Goal: Information Seeking & Learning: Learn about a topic

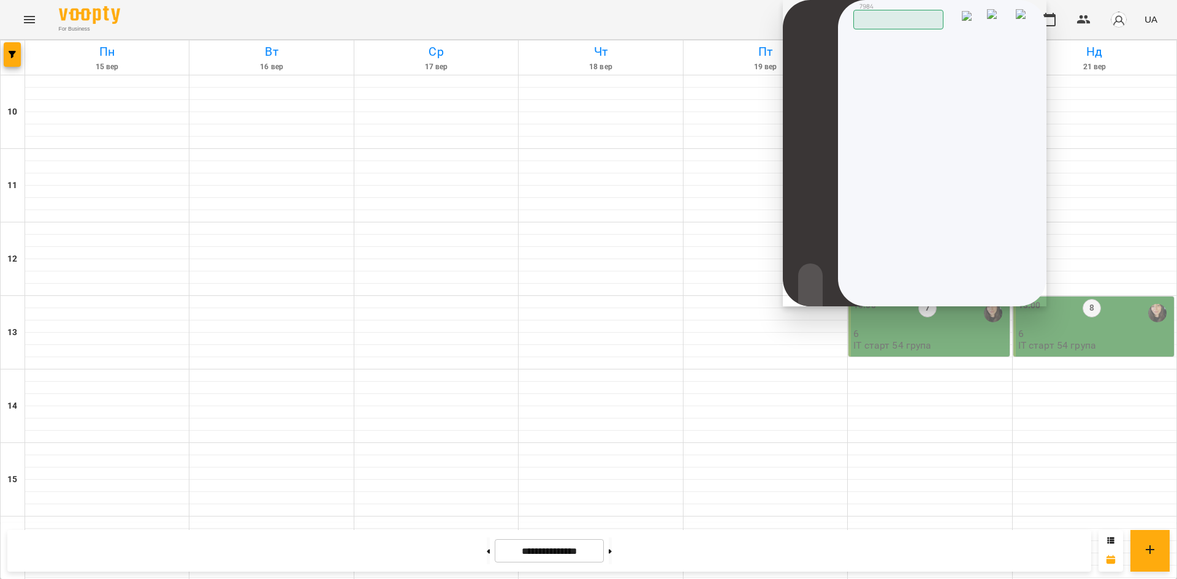
scroll to position [490, 0]
click at [1026, 15] on img at bounding box center [1023, 18] width 17 height 18
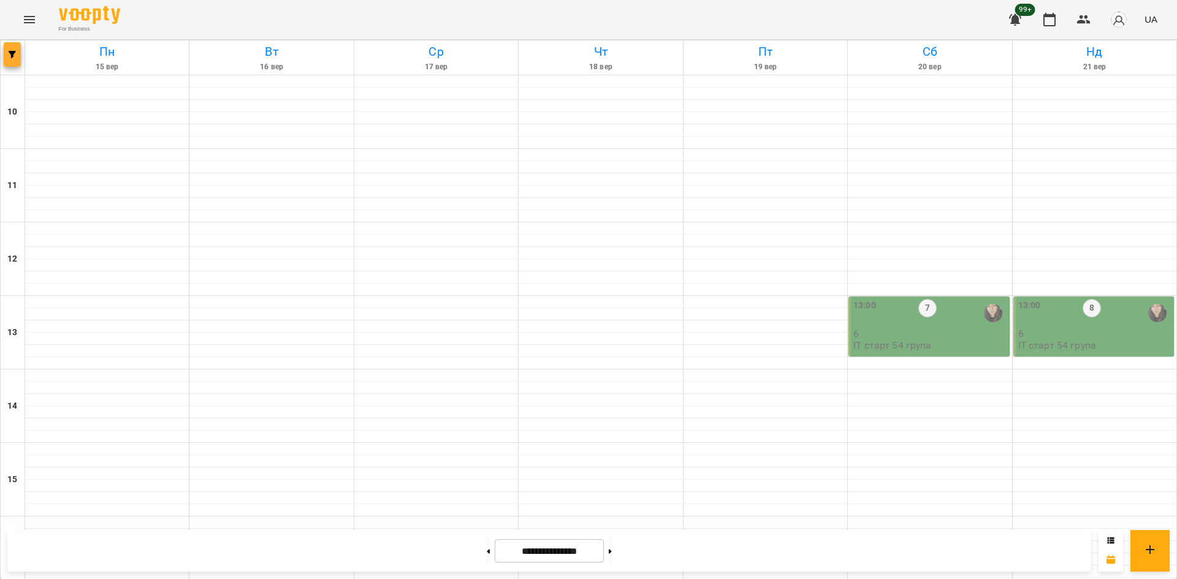
click at [13, 58] on icon "button" at bounding box center [12, 54] width 7 height 7
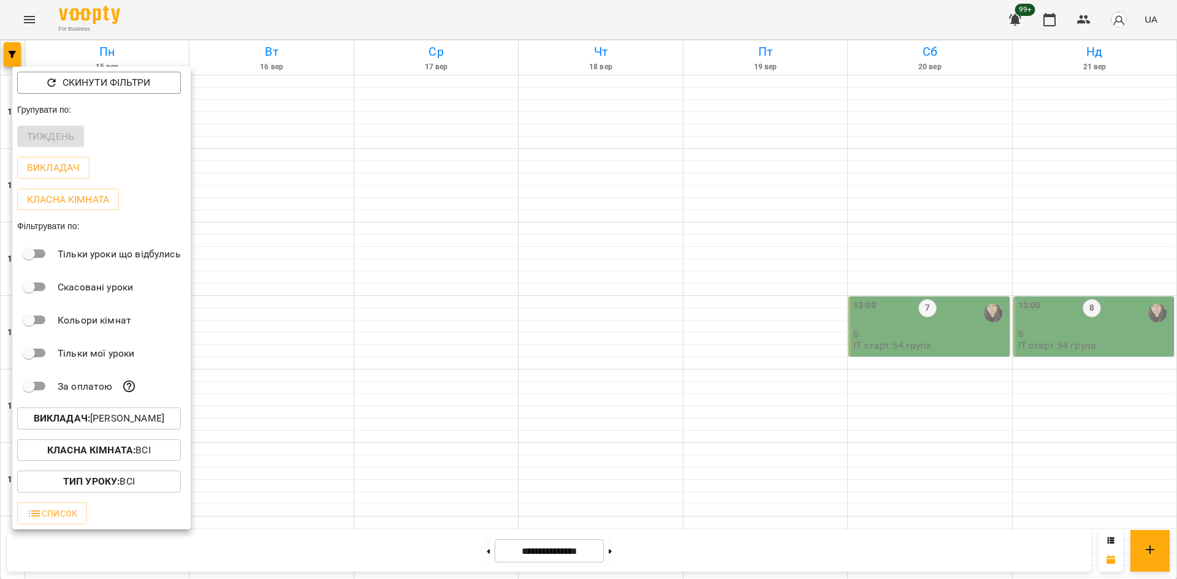
click at [101, 420] on p "Викладач : [PERSON_NAME]" at bounding box center [99, 418] width 131 height 15
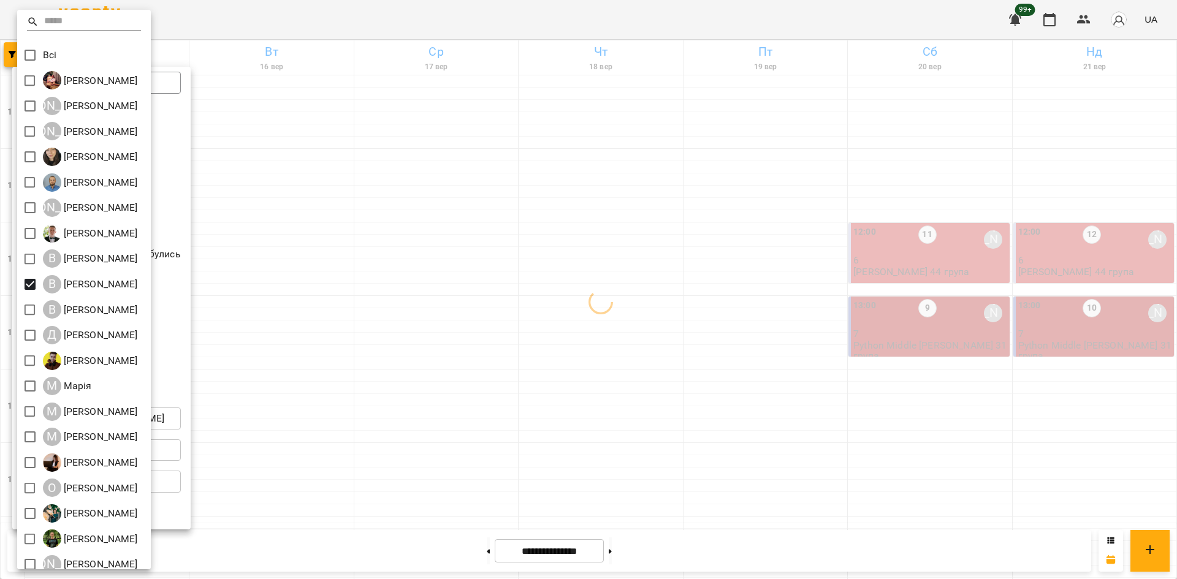
click at [368, 498] on div at bounding box center [588, 289] width 1177 height 579
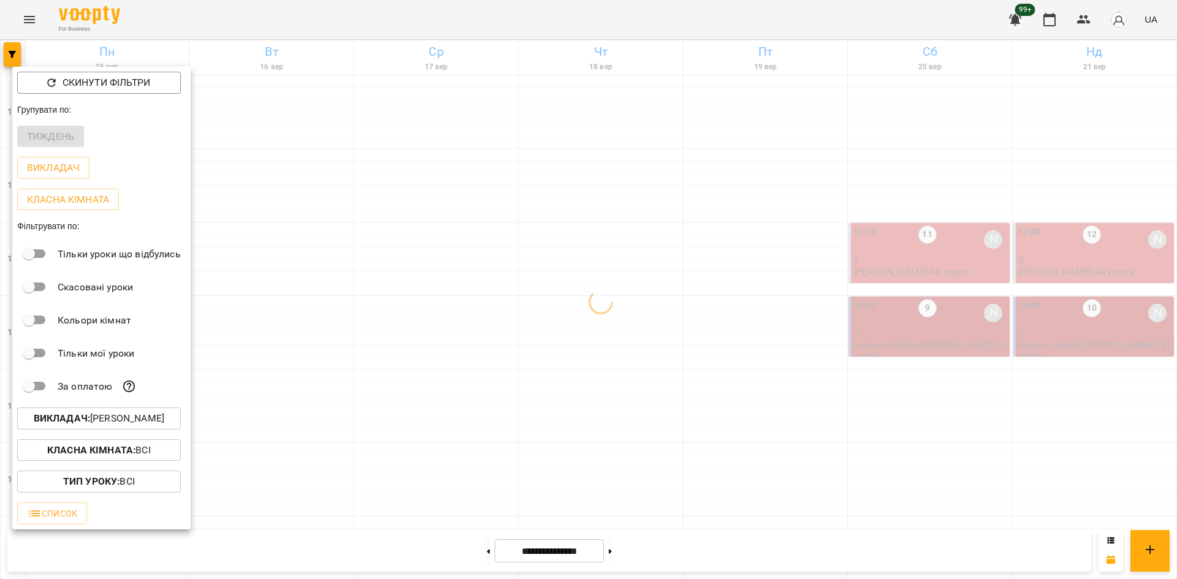
click at [358, 457] on div at bounding box center [588, 289] width 1177 height 579
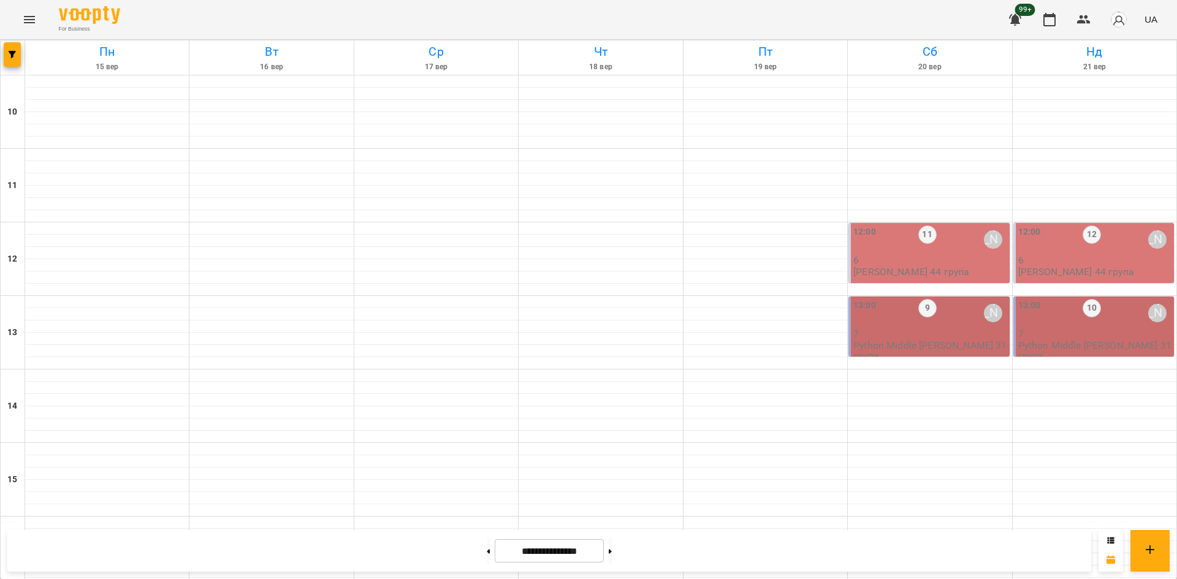
scroll to position [507, 0]
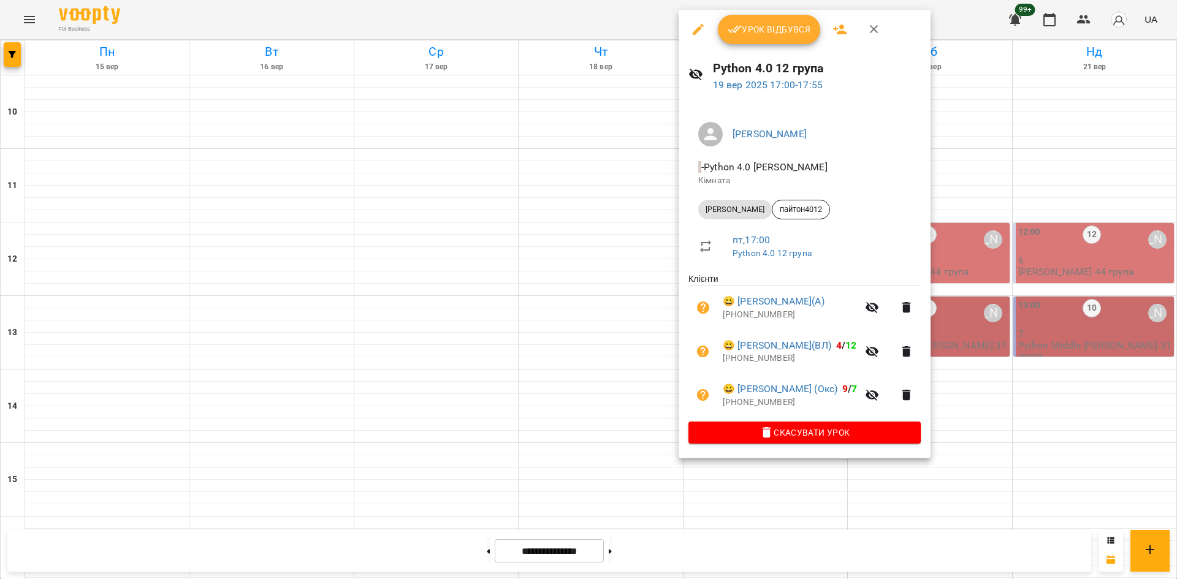
click at [749, 110] on div "[PERSON_NAME] - Python 4.0 [PERSON_NAME] [PERSON_NAME] пайтон4012 пт , 17:00 Py…" at bounding box center [804, 280] width 252 height 356
click at [409, 107] on div at bounding box center [588, 289] width 1177 height 579
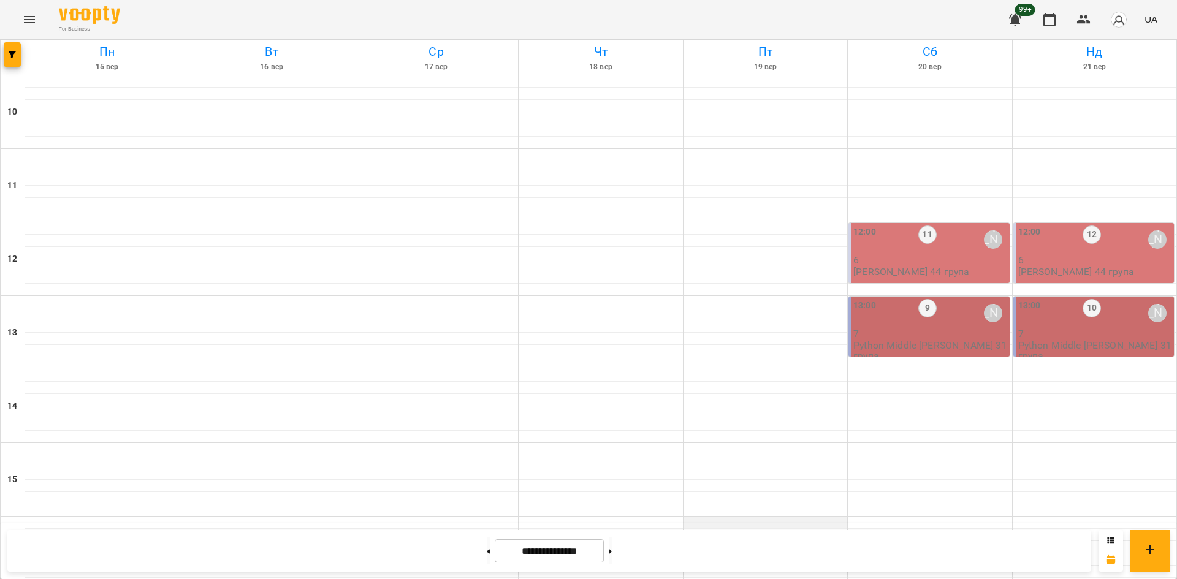
scroll to position [385, 0]
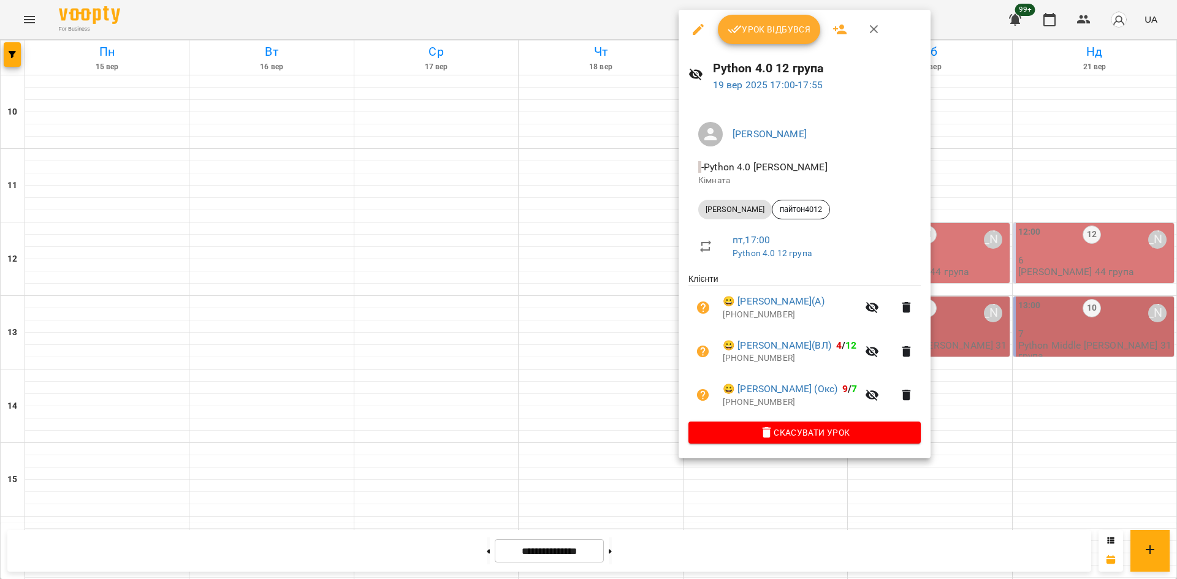
click at [113, 188] on div at bounding box center [588, 289] width 1177 height 579
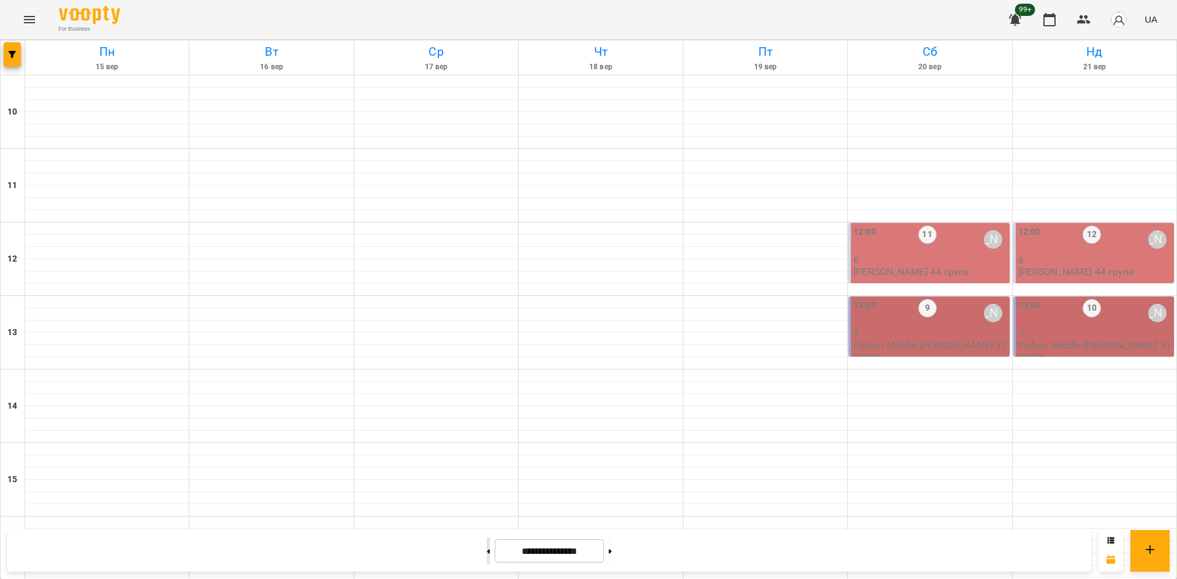
click at [487, 553] on button at bounding box center [488, 550] width 3 height 27
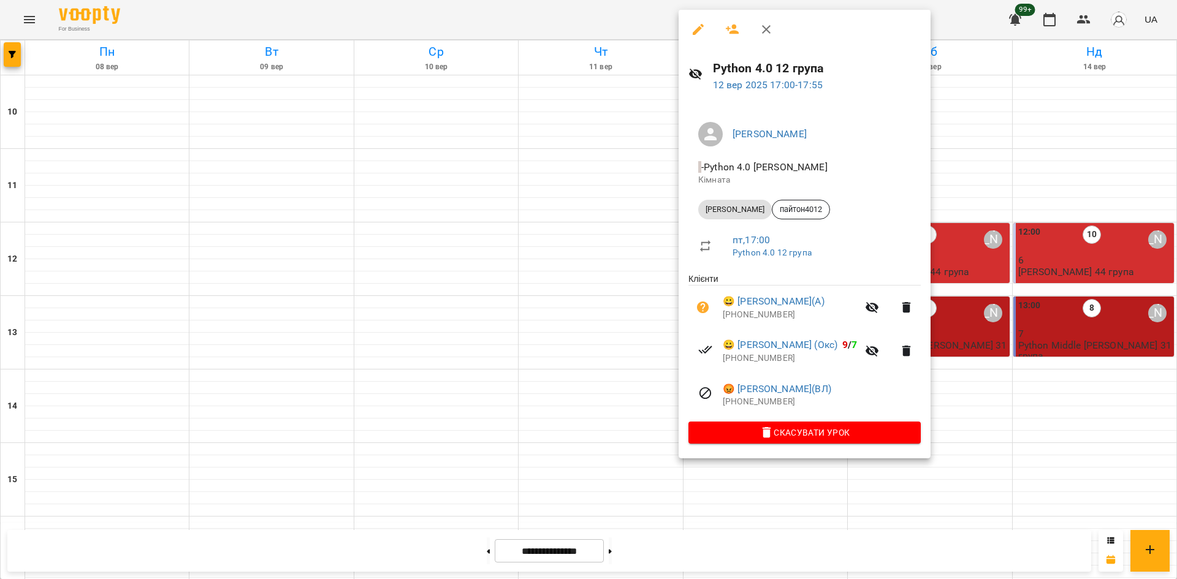
click at [78, 246] on div at bounding box center [588, 289] width 1177 height 579
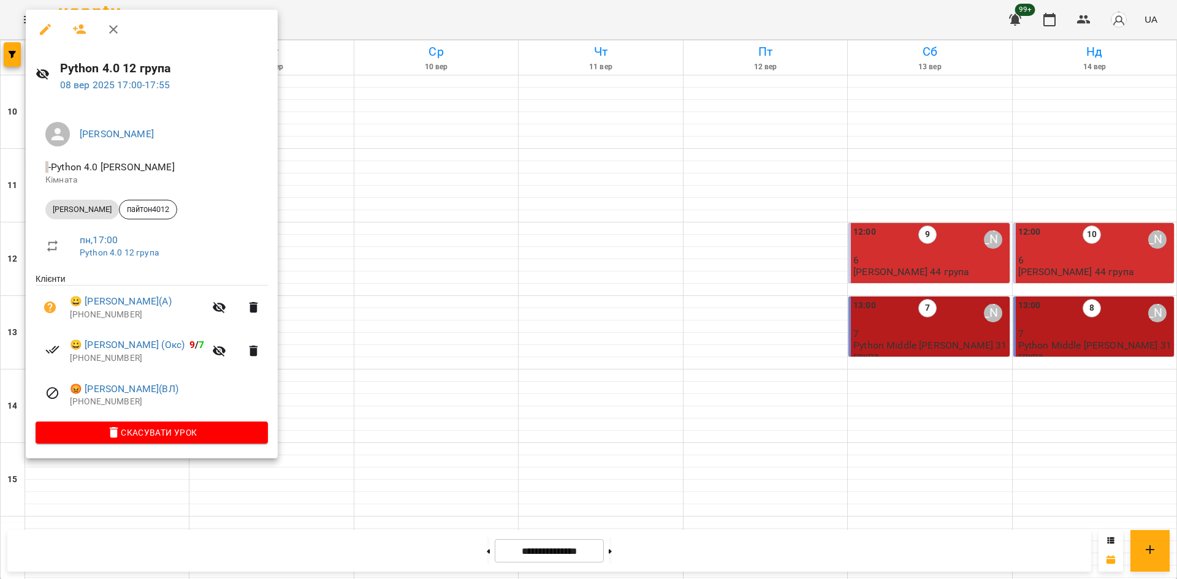
click at [398, 452] on div at bounding box center [588, 289] width 1177 height 579
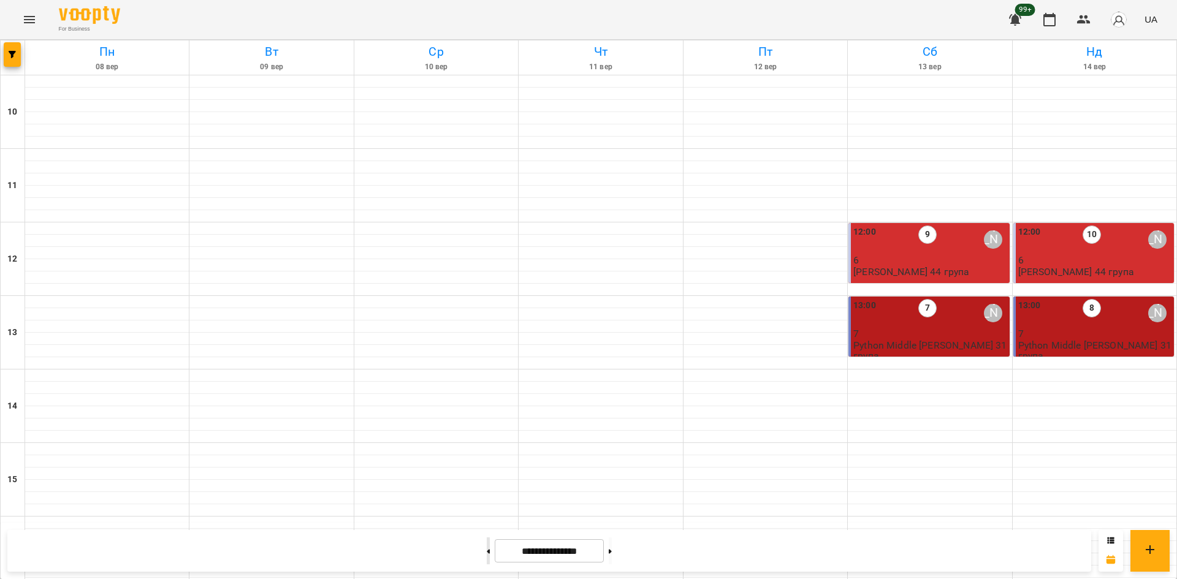
click at [487, 550] on button at bounding box center [488, 550] width 3 height 27
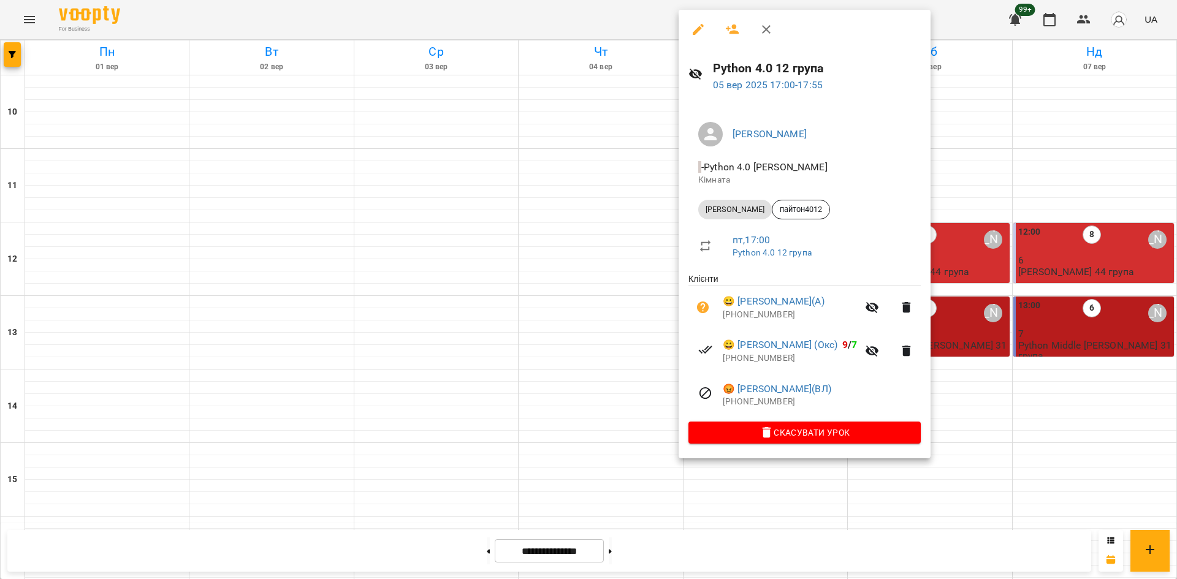
click at [423, 248] on div at bounding box center [588, 289] width 1177 height 579
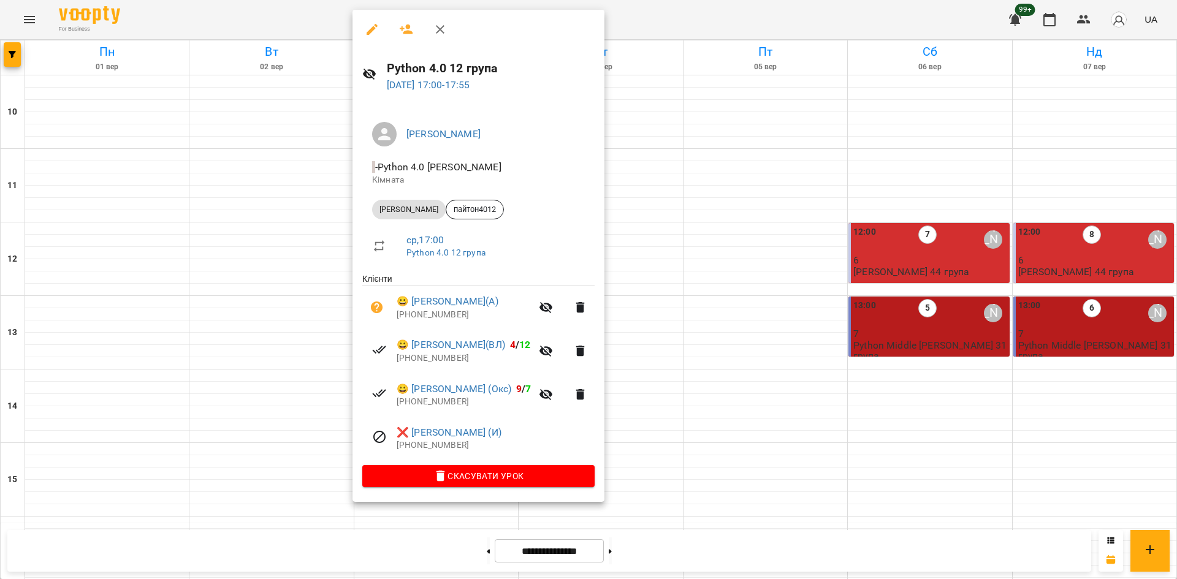
click at [58, 242] on div at bounding box center [588, 289] width 1177 height 579
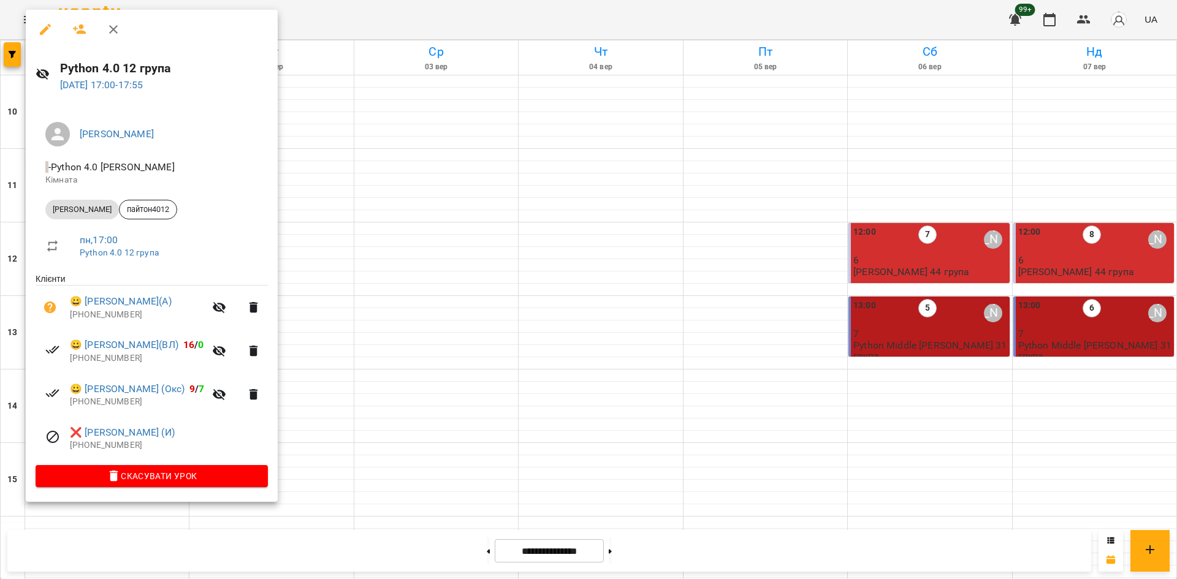
drag, startPoint x: 450, startPoint y: 448, endPoint x: 569, endPoint y: 484, distance: 124.8
click at [451, 448] on div at bounding box center [588, 289] width 1177 height 579
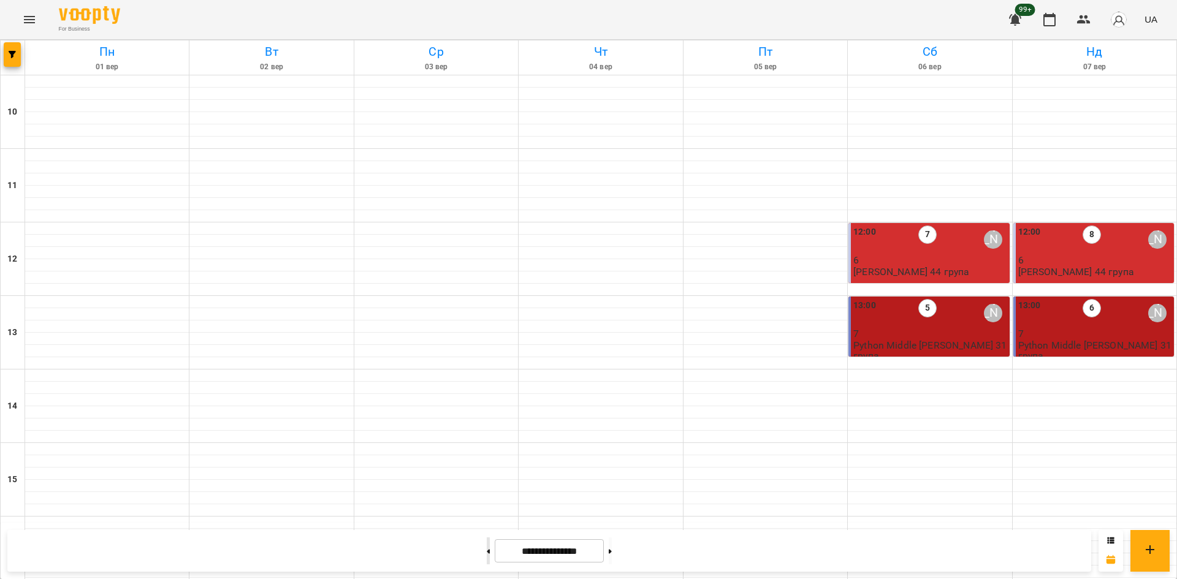
click at [487, 552] on button at bounding box center [488, 550] width 3 height 27
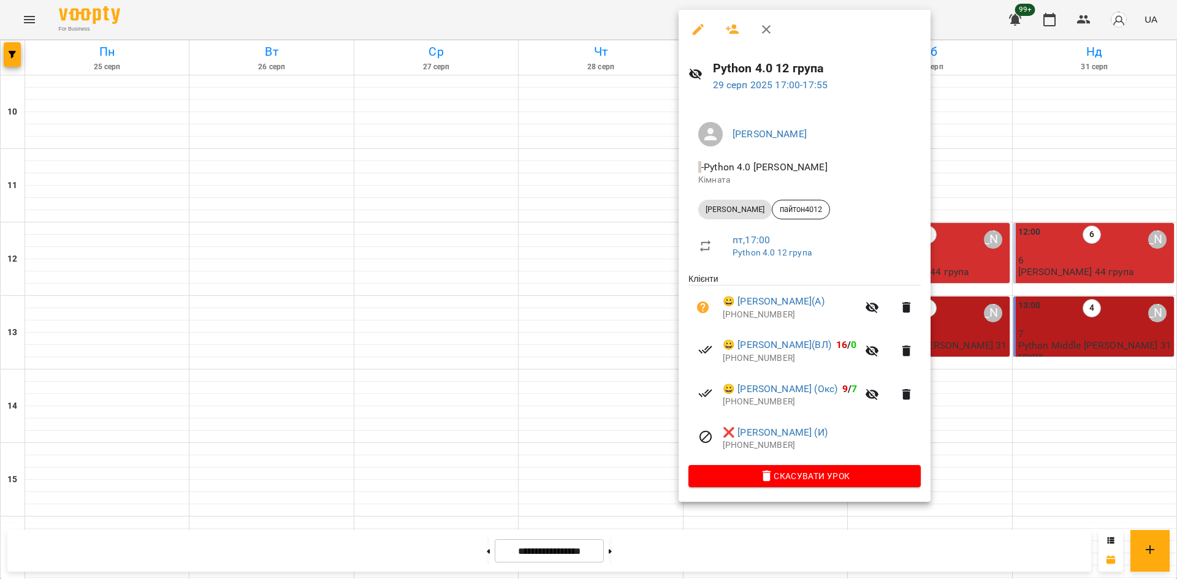
click at [414, 249] on div at bounding box center [588, 289] width 1177 height 579
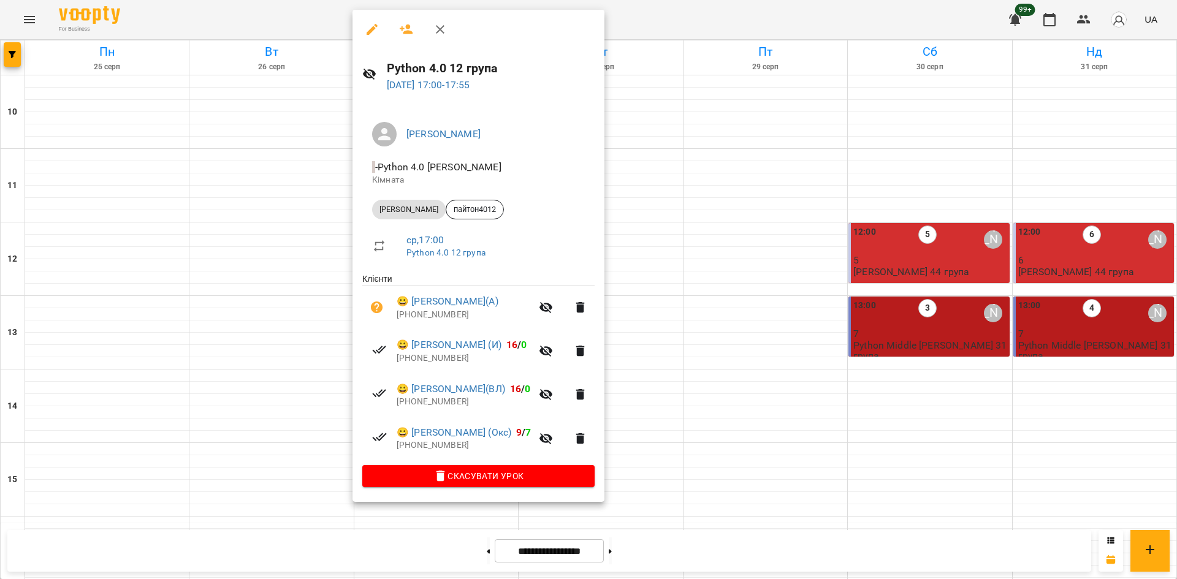
click at [113, 250] on div at bounding box center [588, 289] width 1177 height 579
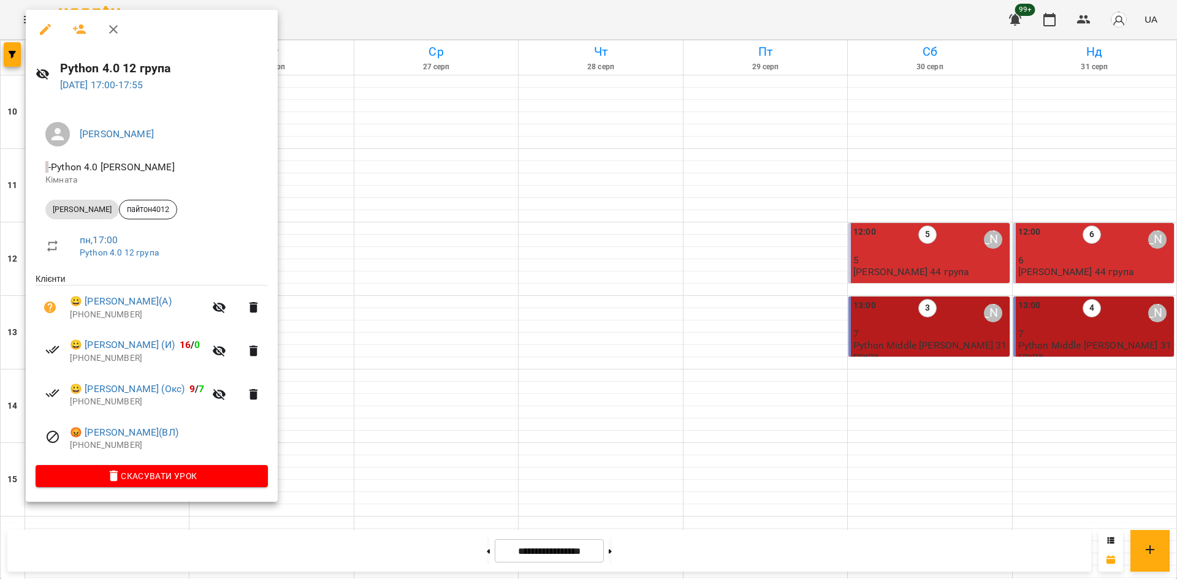
click at [425, 351] on div at bounding box center [588, 289] width 1177 height 579
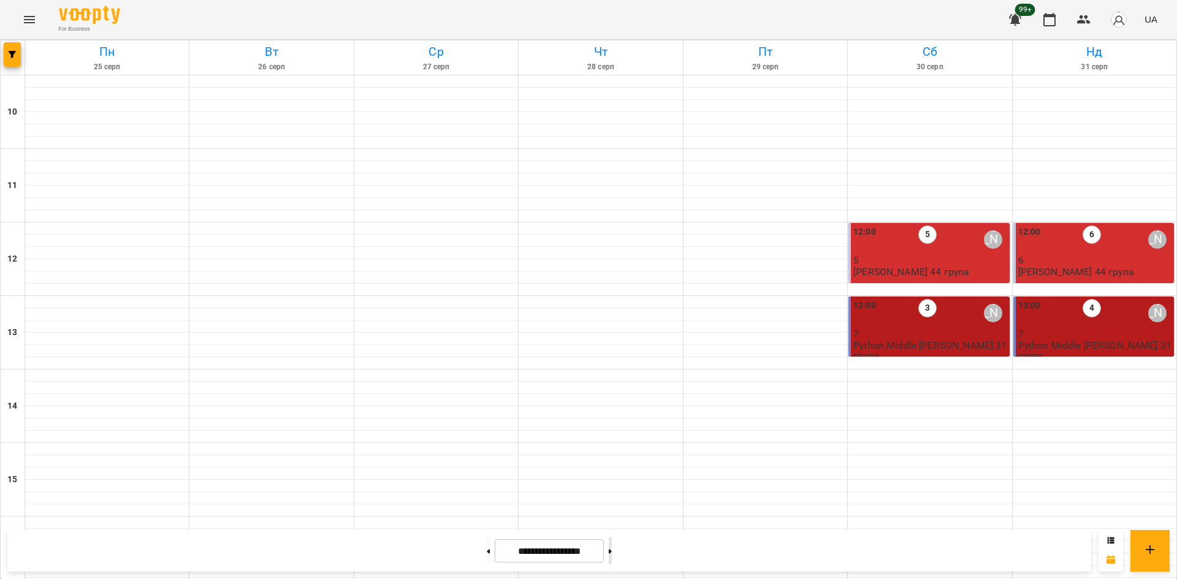
click at [612, 556] on button at bounding box center [609, 550] width 3 height 27
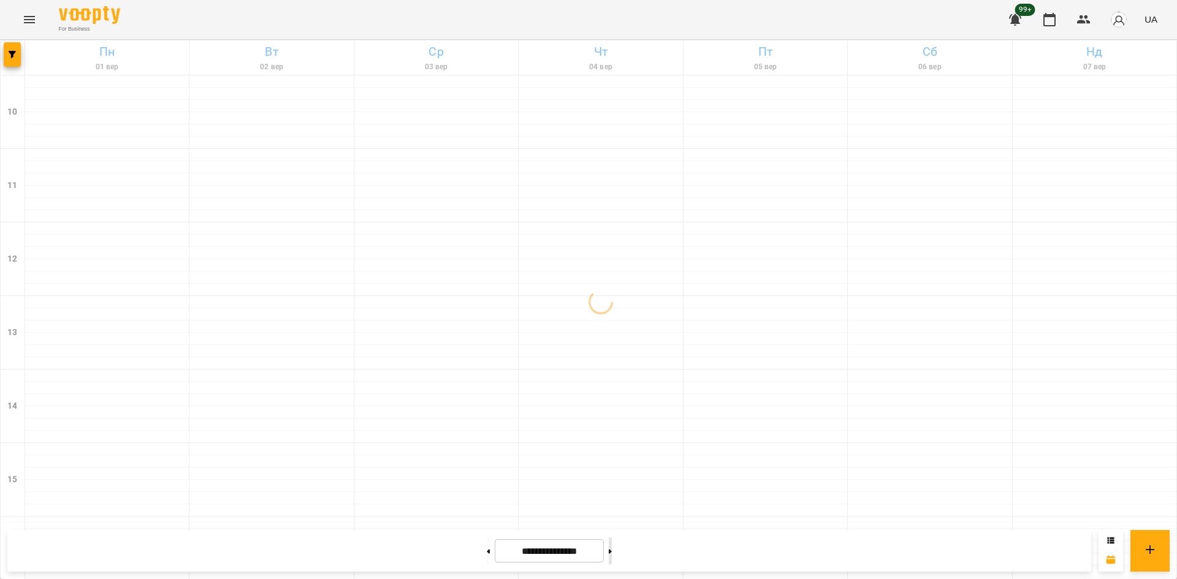
click at [612, 556] on button at bounding box center [609, 550] width 3 height 27
